Goal: Information Seeking & Learning: Check status

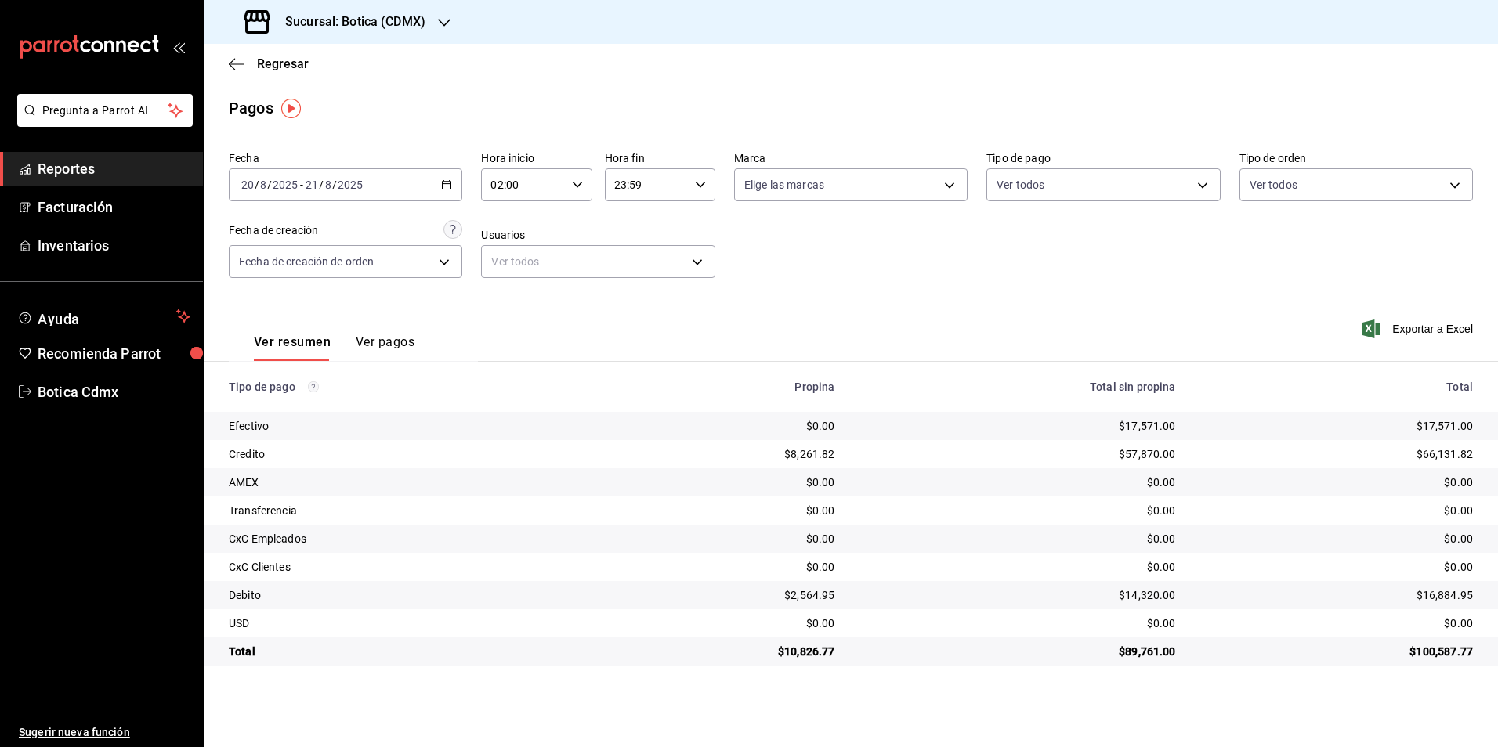
click at [75, 153] on link "Reportes" at bounding box center [101, 169] width 203 height 34
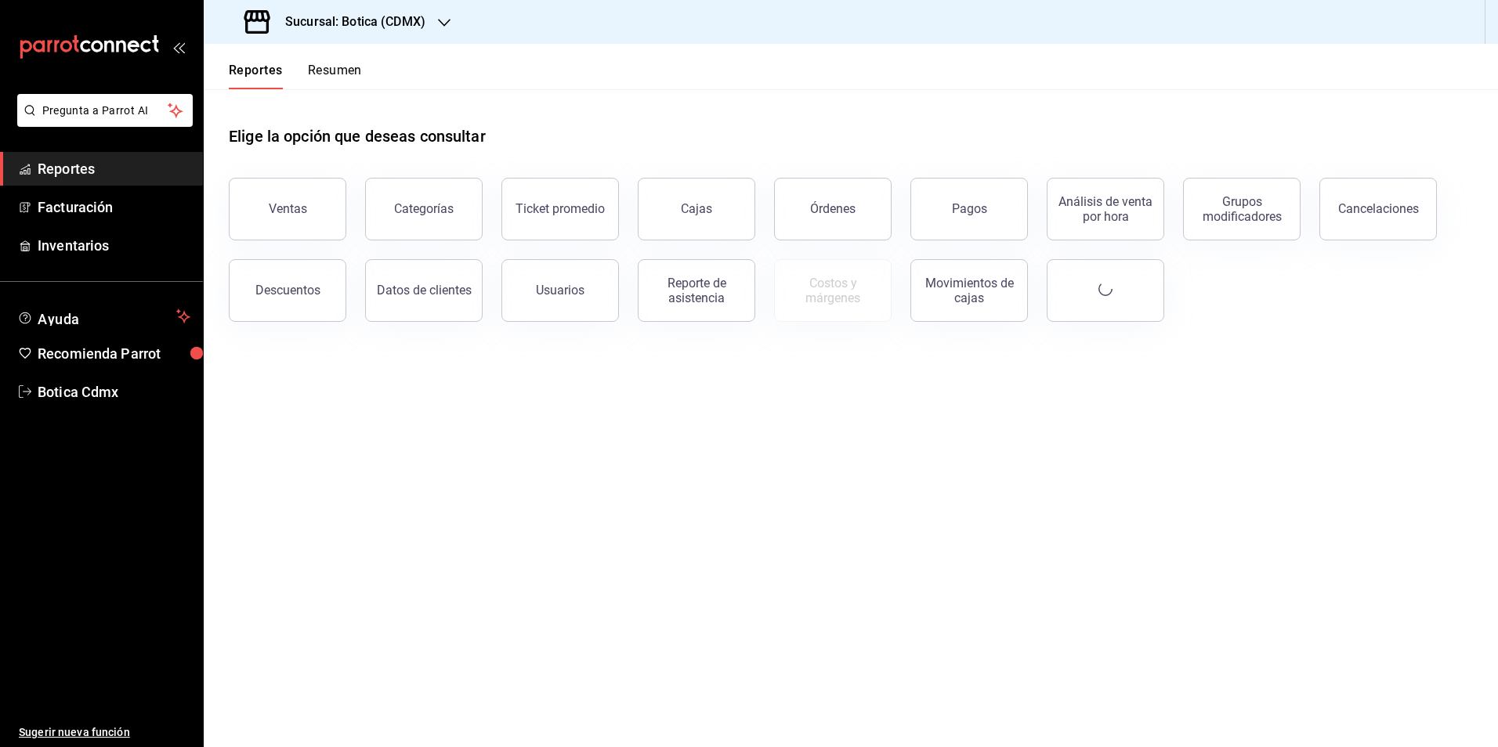
click at [70, 170] on span "Reportes" at bounding box center [114, 168] width 153 height 21
click at [259, 287] on div "Descuentos" at bounding box center [287, 290] width 65 height 15
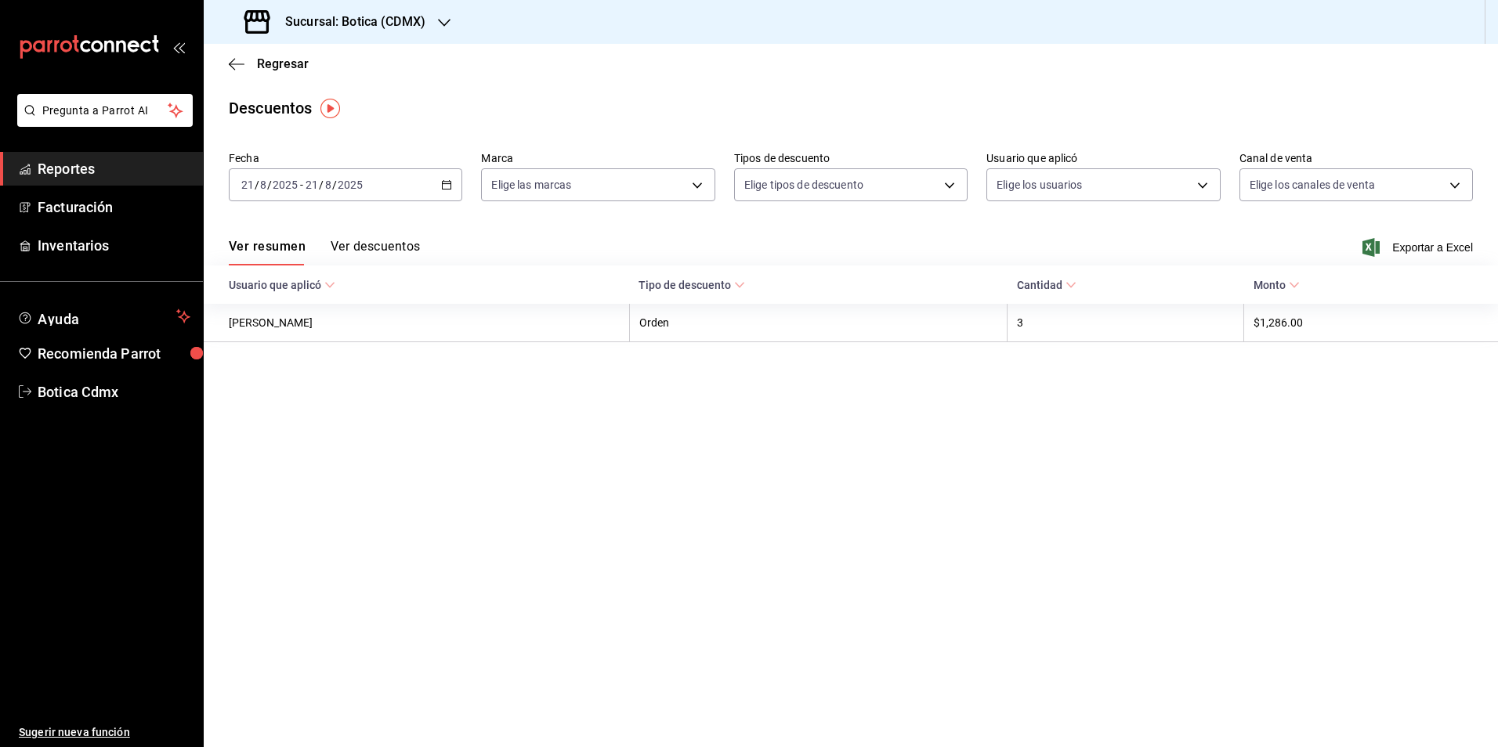
click at [448, 183] on icon "button" at bounding box center [446, 184] width 11 height 11
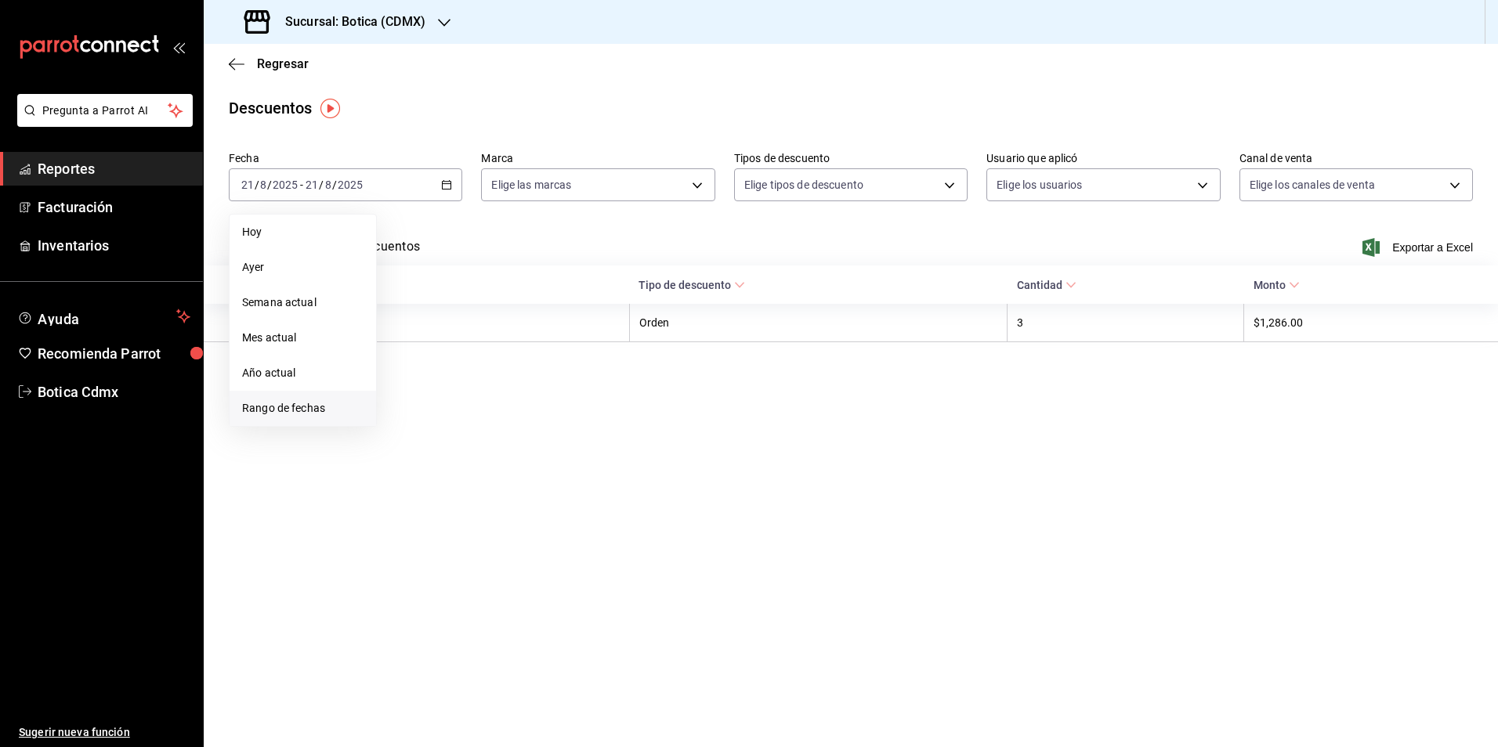
click at [291, 404] on span "Rango de fechas" at bounding box center [302, 408] width 121 height 16
click at [407, 396] on abbr "18" at bounding box center [409, 392] width 10 height 11
click at [493, 388] on abbr "21" at bounding box center [492, 392] width 10 height 11
